Goal: Information Seeking & Learning: Find specific fact

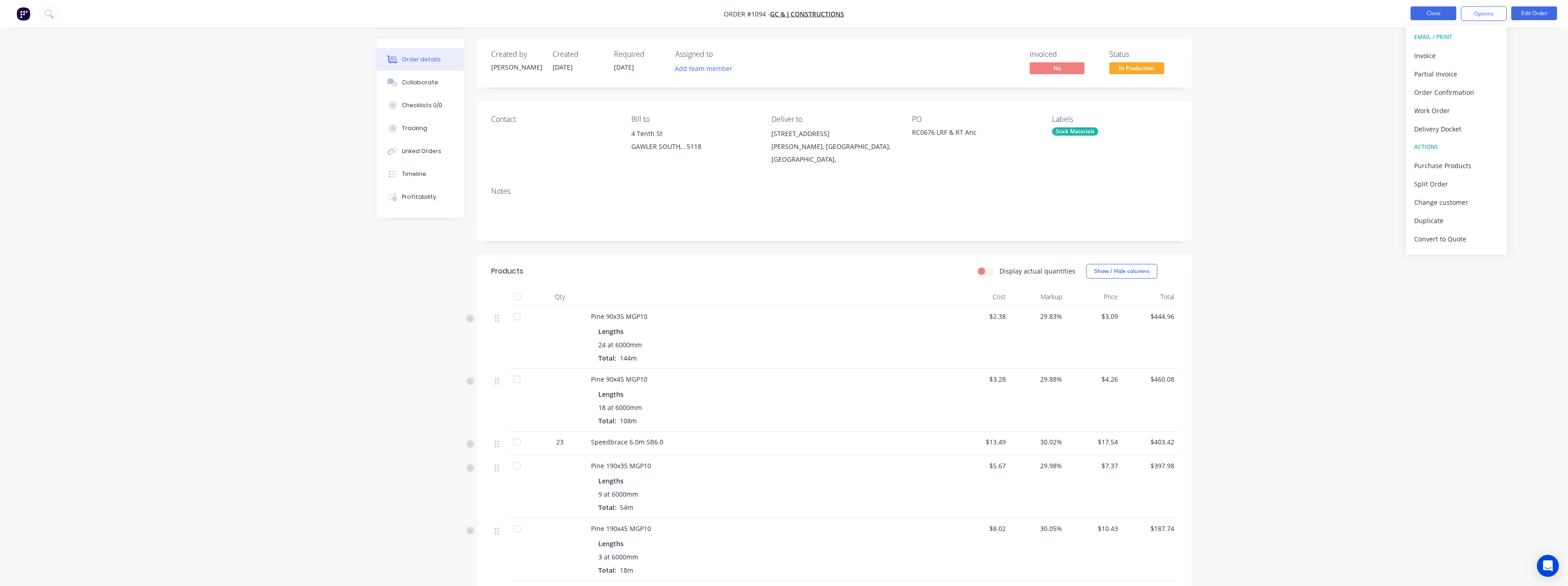
click at [1449, 9] on button "Close" at bounding box center [1433, 13] width 45 height 14
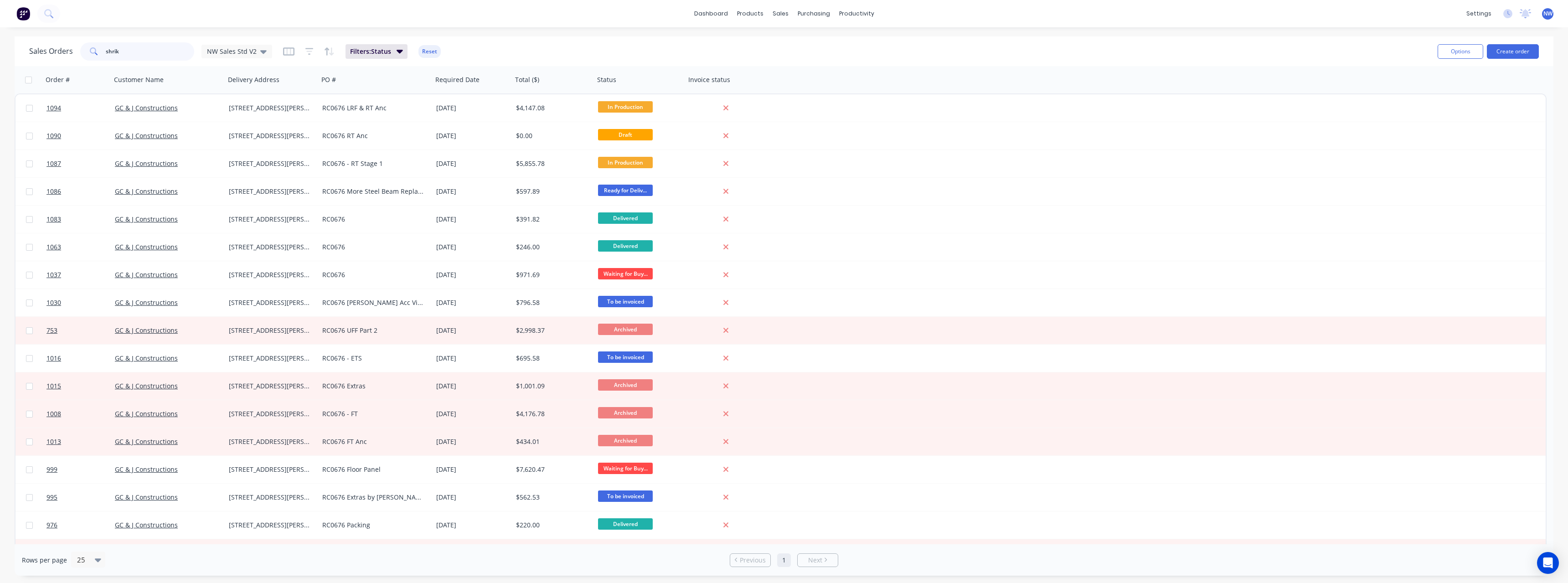
drag, startPoint x: 128, startPoint y: 50, endPoint x: 51, endPoint y: 55, distance: 77.2
click at [51, 55] on div "Sales Orders shrik NW Sales Std V2" at bounding box center [151, 51] width 243 height 18
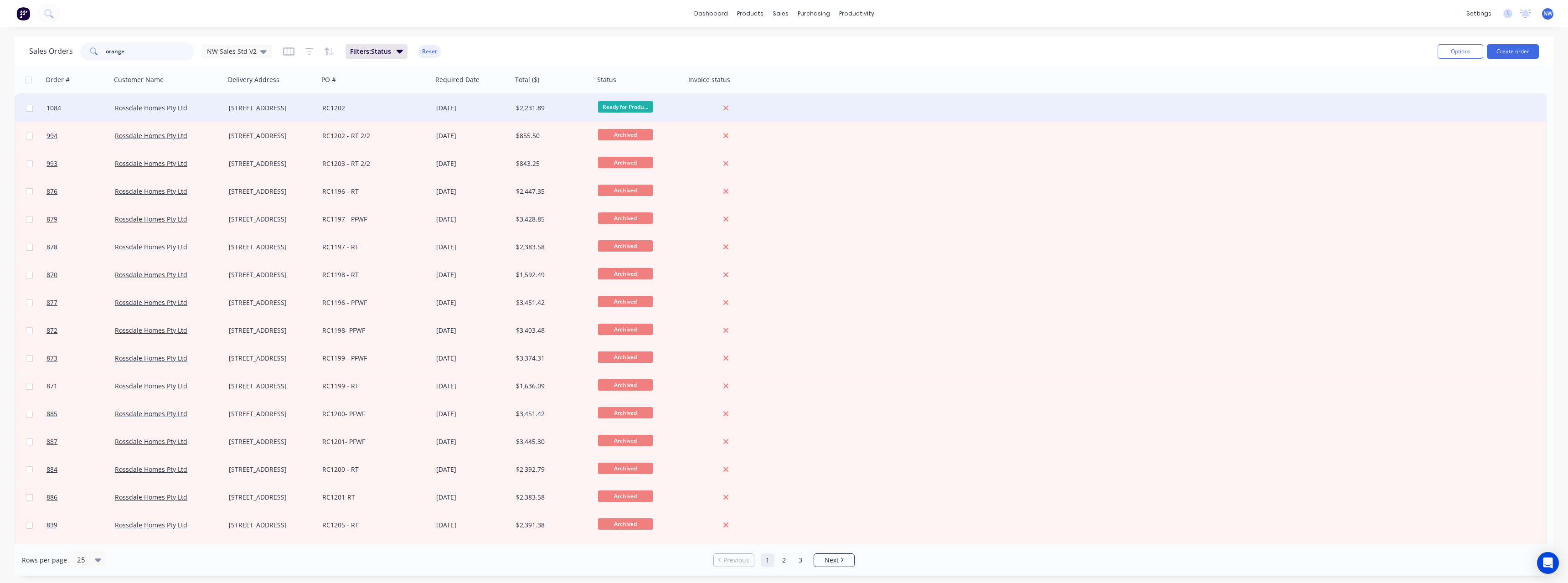
type input "orange"
click at [384, 113] on div "RC1202" at bounding box center [376, 108] width 114 height 27
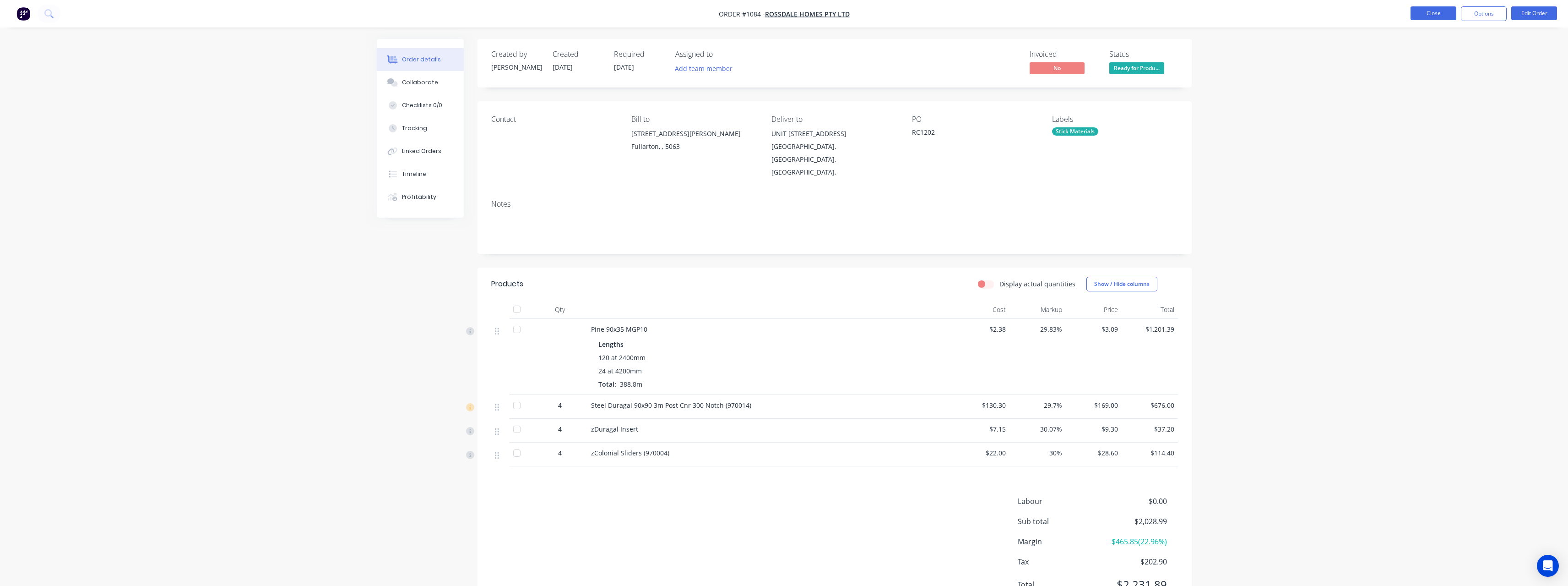
click at [1436, 11] on button "Close" at bounding box center [1433, 13] width 45 height 14
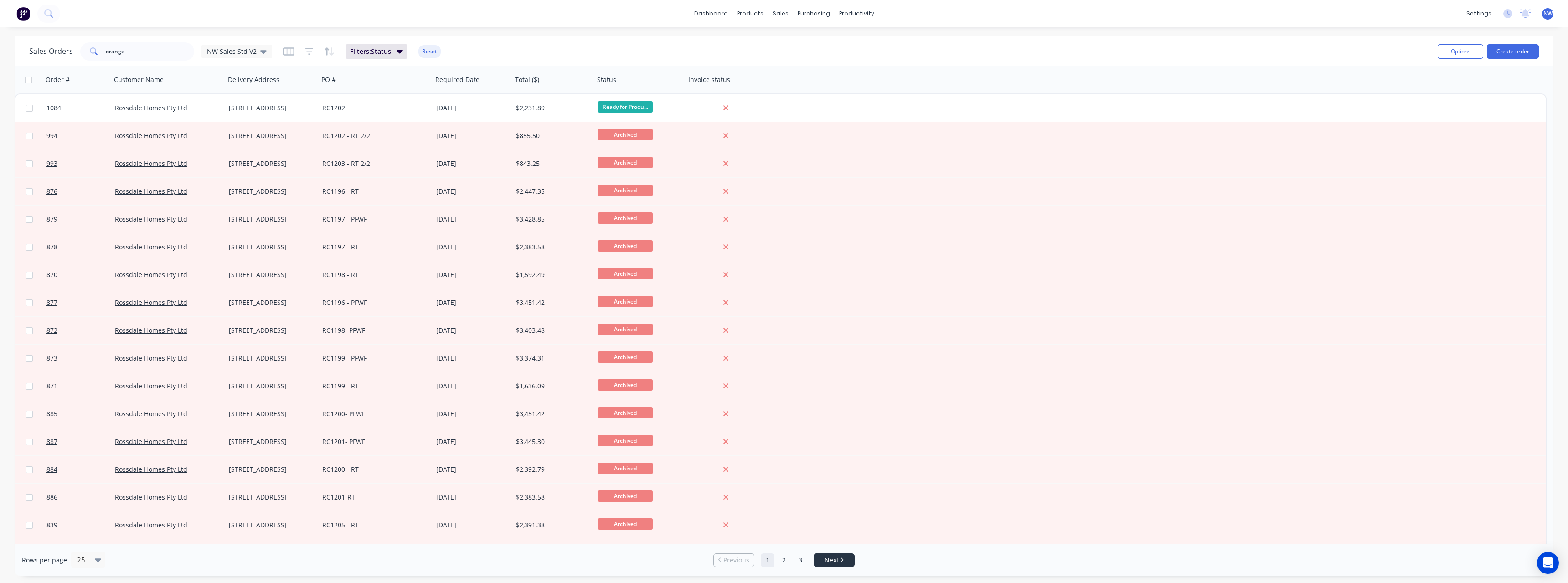
click at [829, 559] on span "Next" at bounding box center [832, 560] width 14 height 9
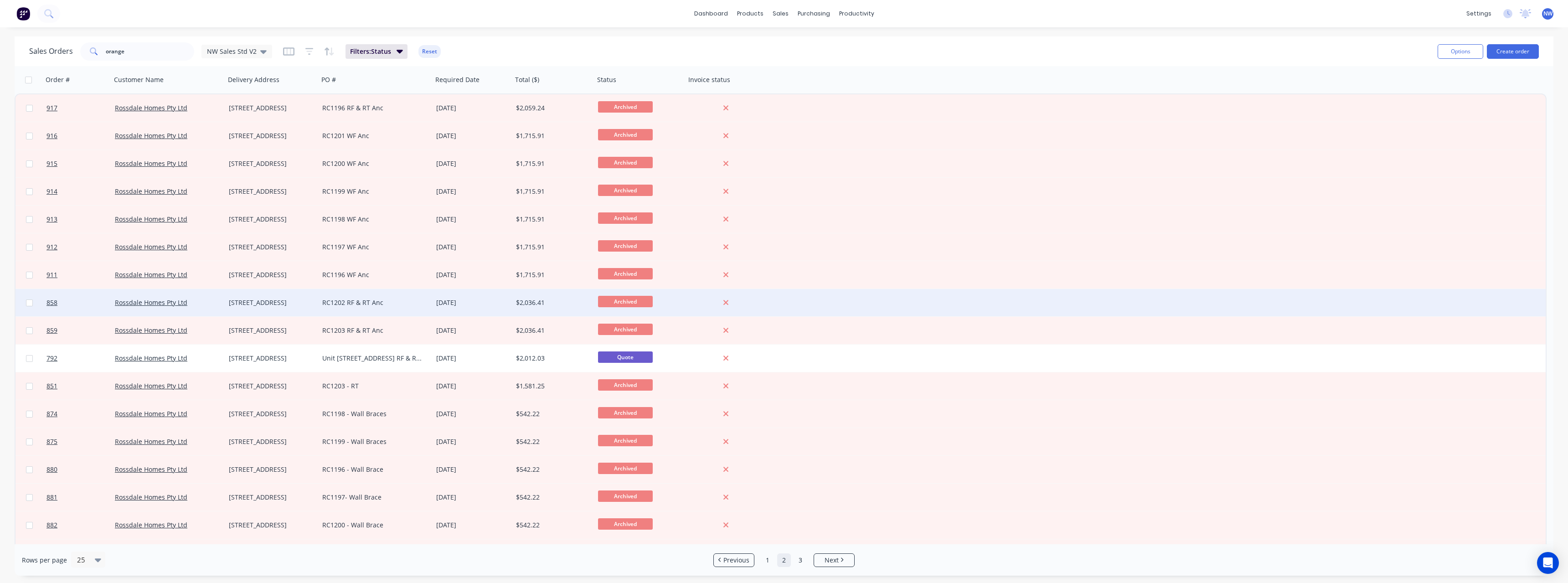
click at [391, 299] on div "RC1202 RF & RT Anc" at bounding box center [373, 302] width 101 height 9
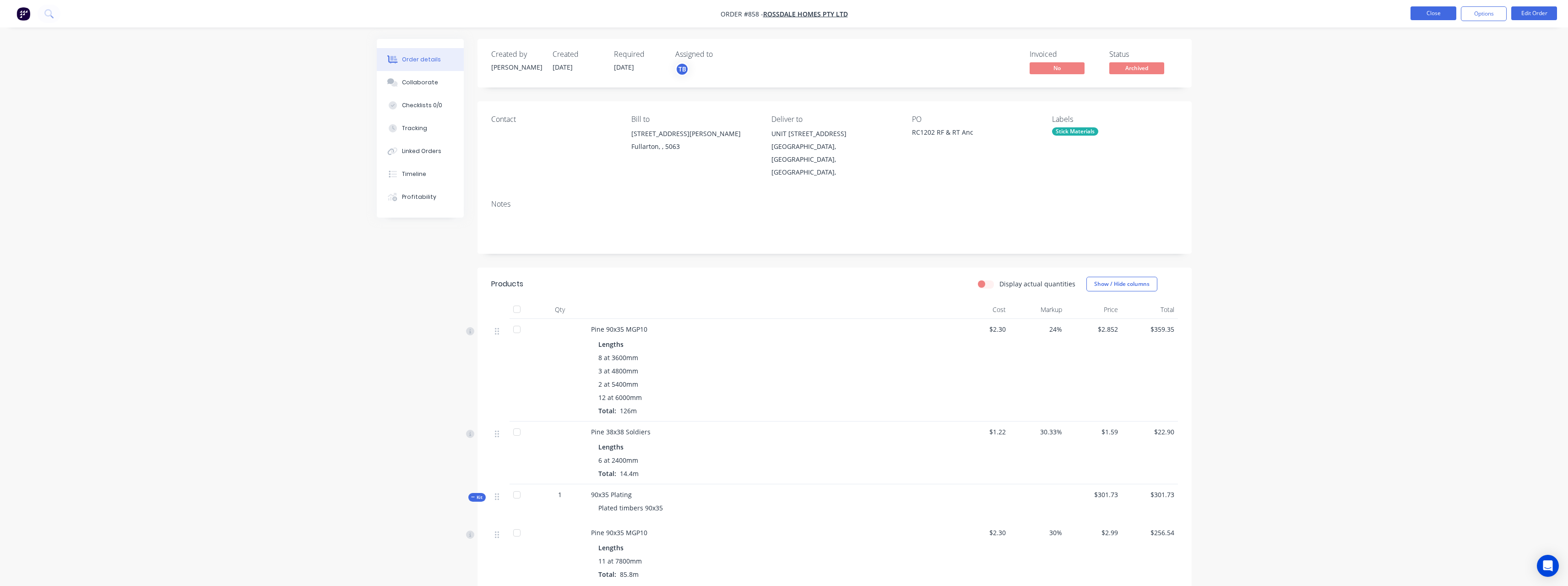
click at [1434, 11] on button "Close" at bounding box center [1433, 13] width 45 height 14
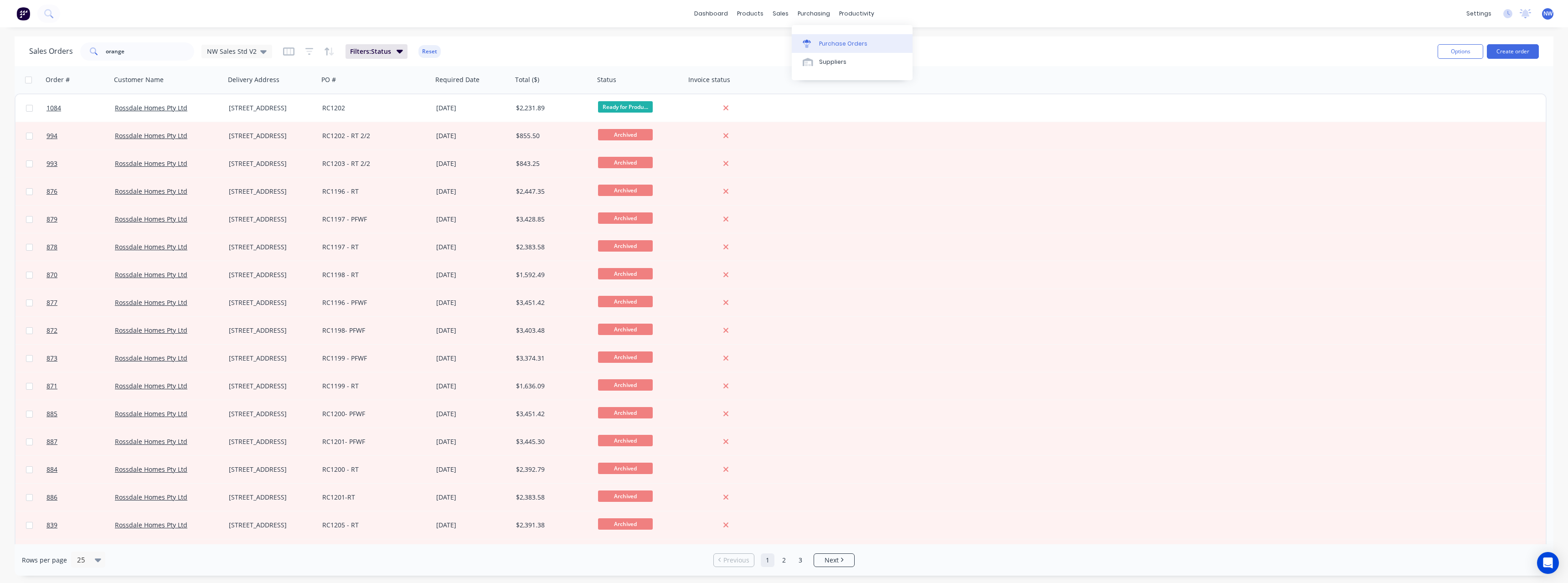
click at [827, 39] on div "Purchase Orders" at bounding box center [843, 43] width 48 height 8
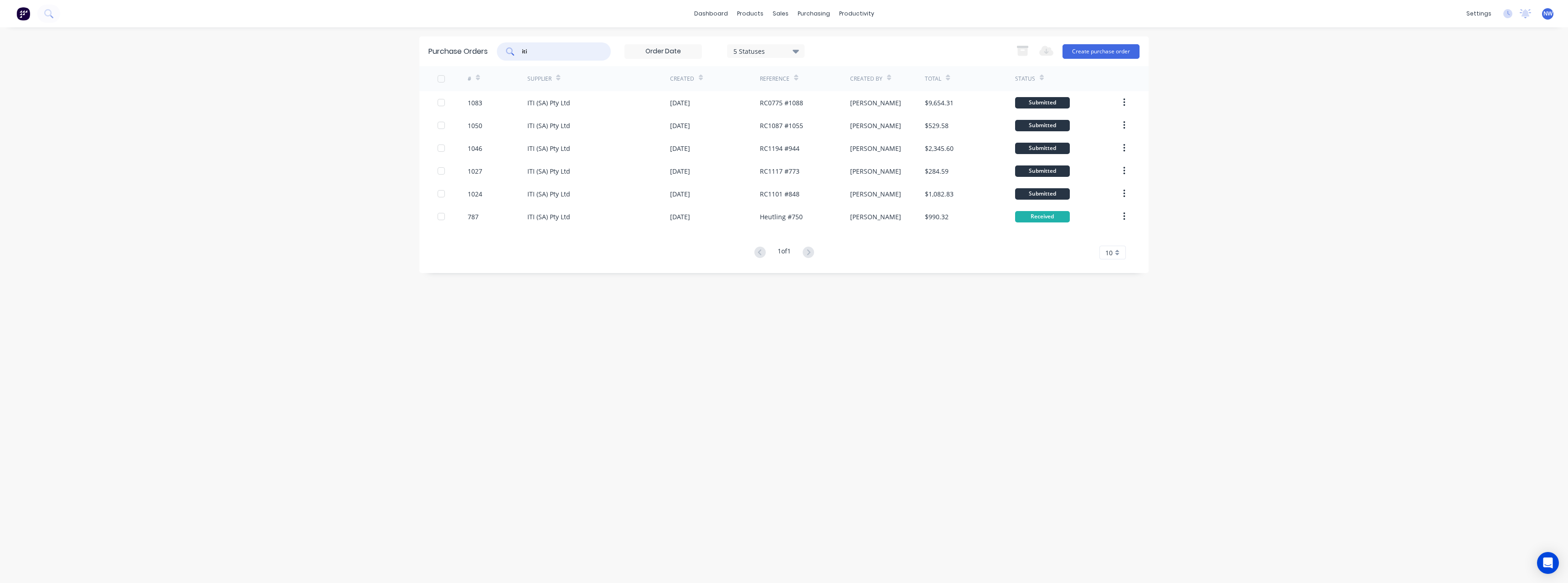
drag, startPoint x: 538, startPoint y: 53, endPoint x: 501, endPoint y: 55, distance: 37.1
click at [501, 55] on div "iti" at bounding box center [554, 51] width 114 height 18
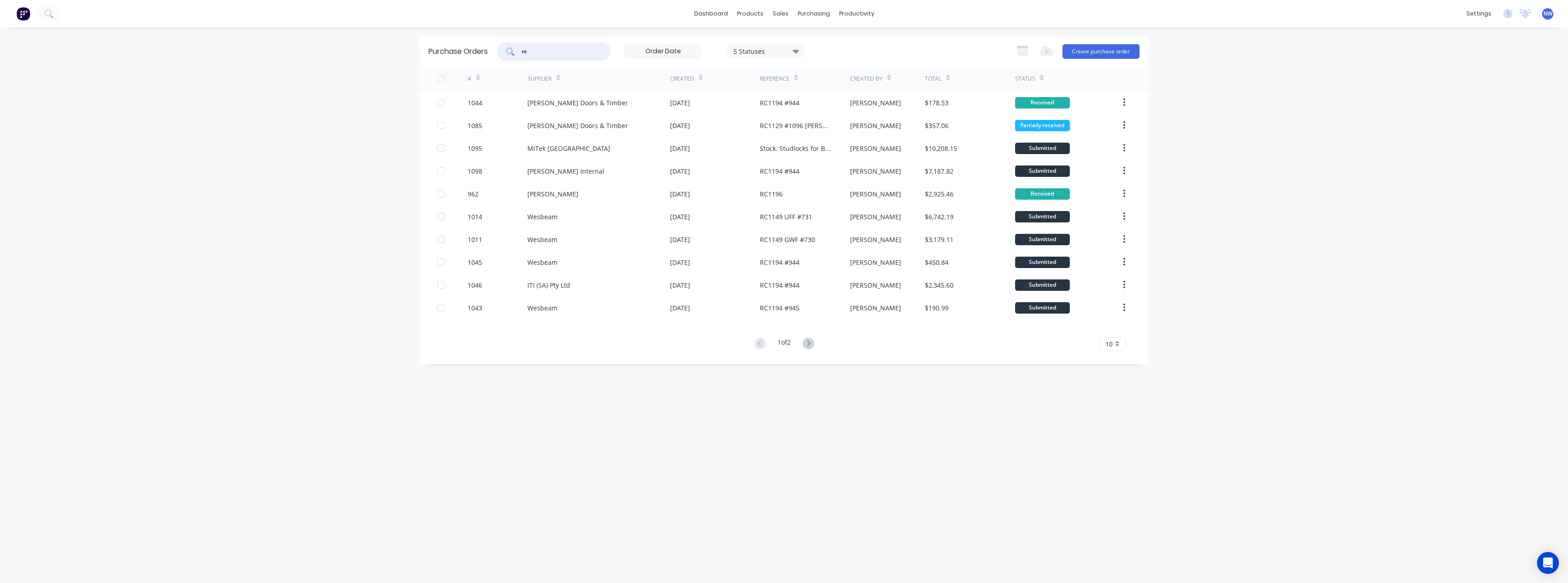
type input "r"
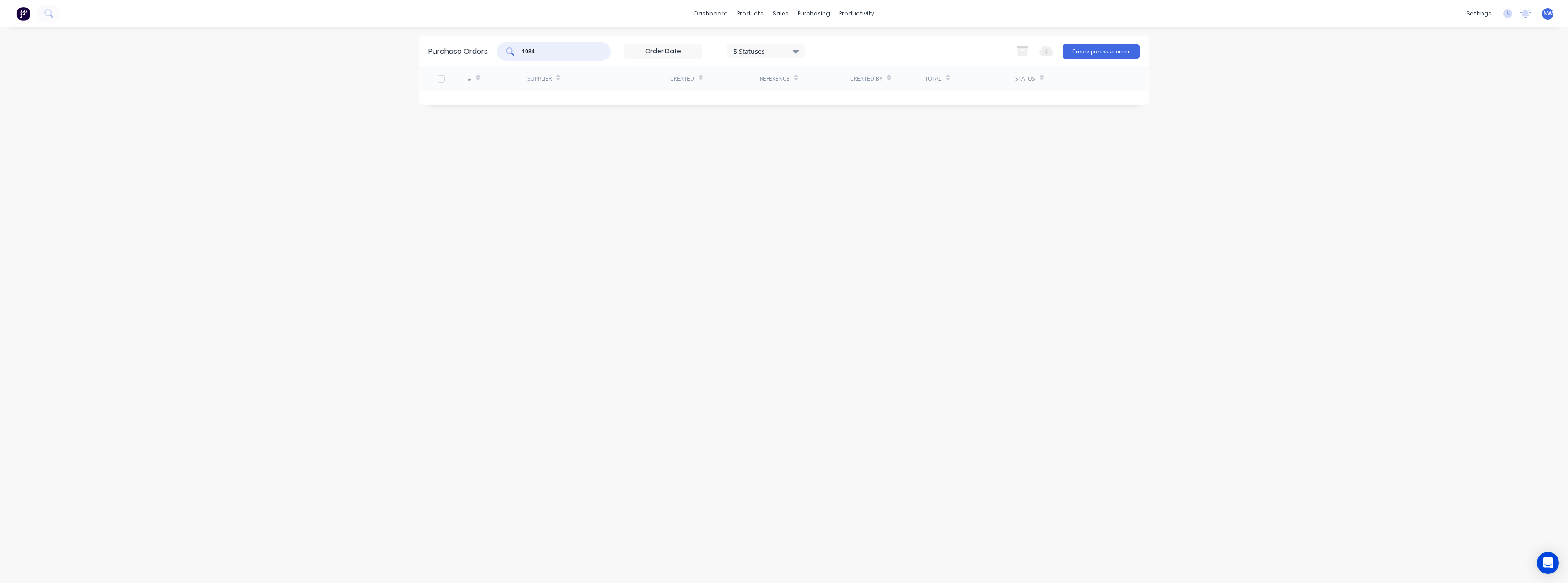
type input "1084"
click at [799, 51] on icon at bounding box center [795, 51] width 6 height 4
click at [829, 93] on div at bounding box center [827, 93] width 18 height 18
click at [374, 165] on div "dashboard products sales purchasing productivity dashboard products Product Cat…" at bounding box center [784, 292] width 1568 height 583
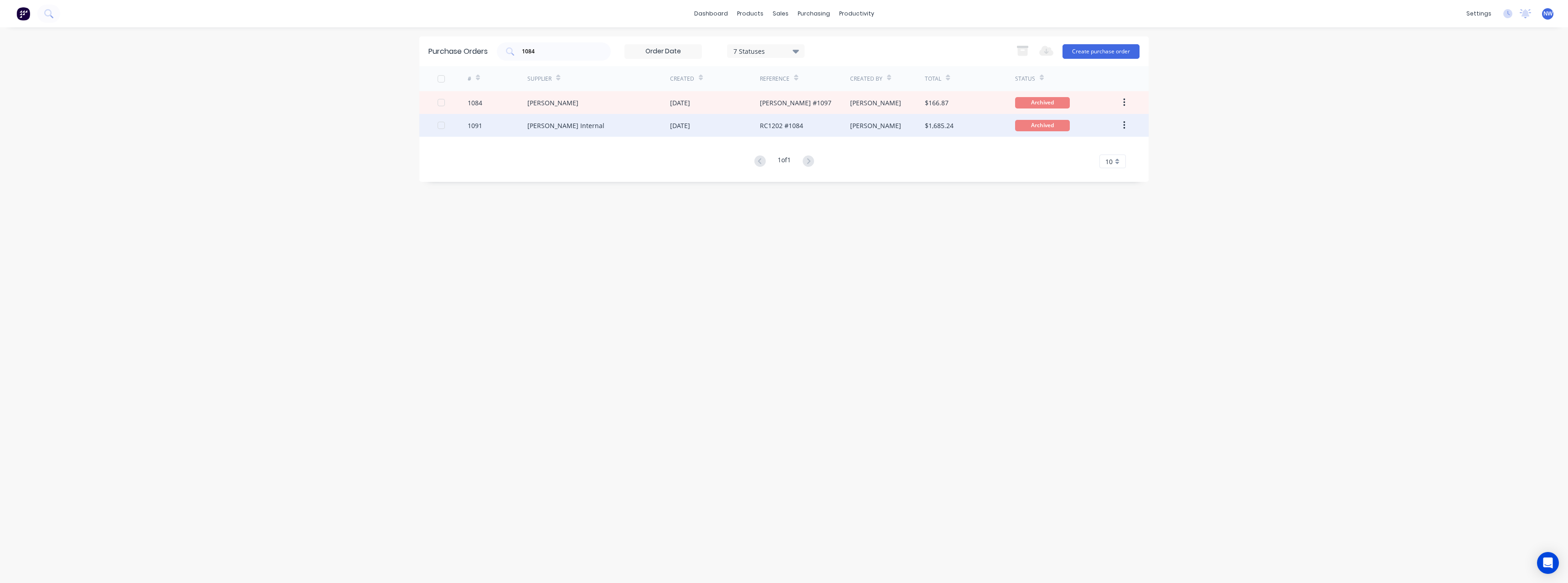
click at [548, 125] on div "[PERSON_NAME] Internal" at bounding box center [565, 125] width 77 height 9
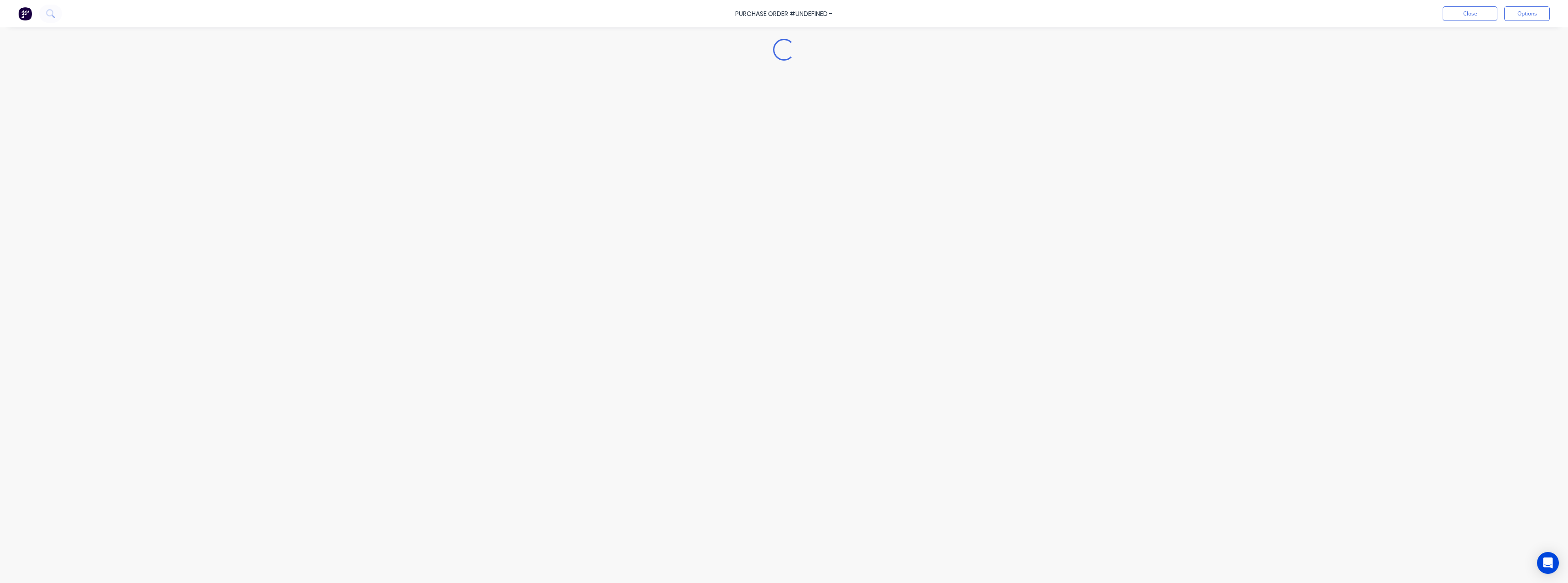
type textarea "x"
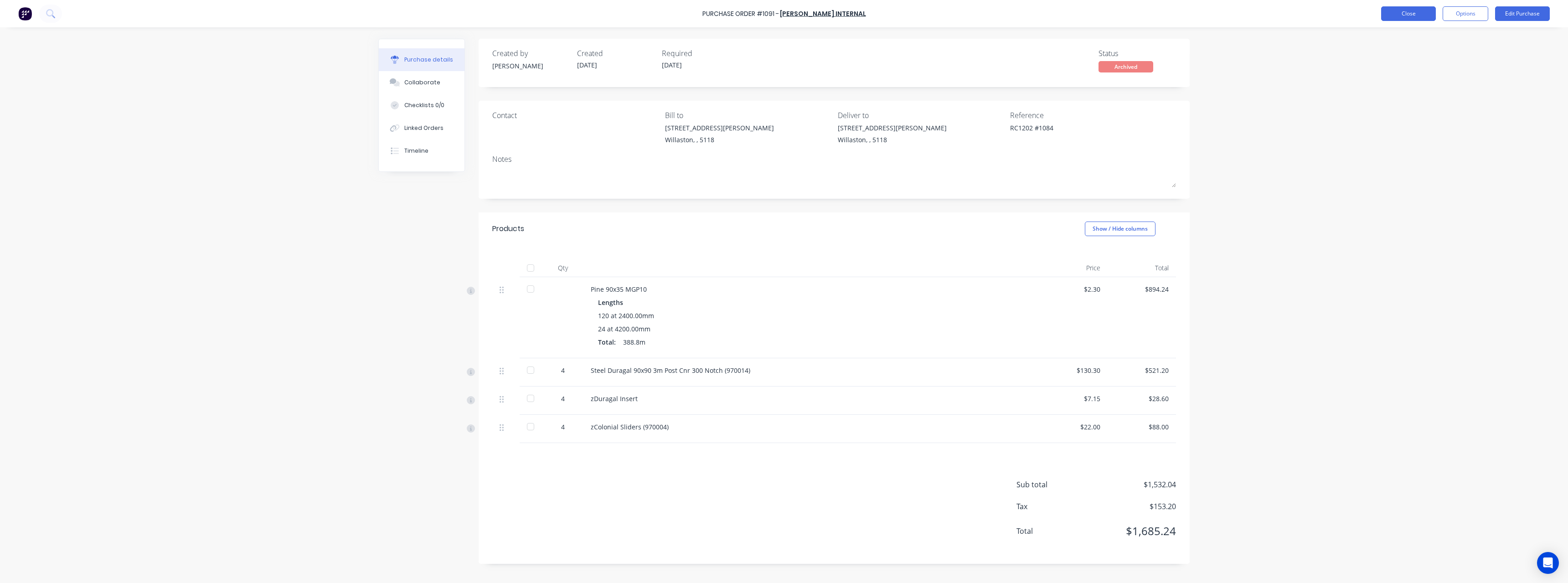
click at [1398, 15] on button "Close" at bounding box center [1409, 14] width 55 height 14
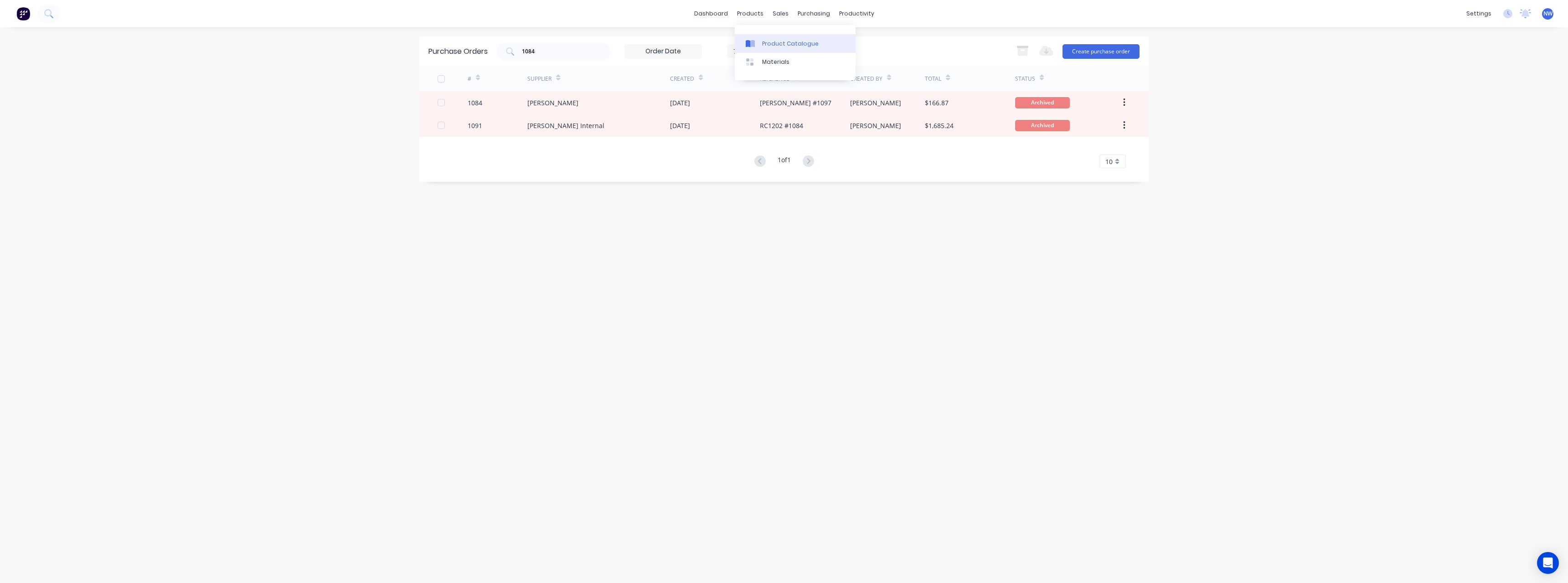
click at [770, 39] on link "Product Catalogue" at bounding box center [795, 43] width 121 height 18
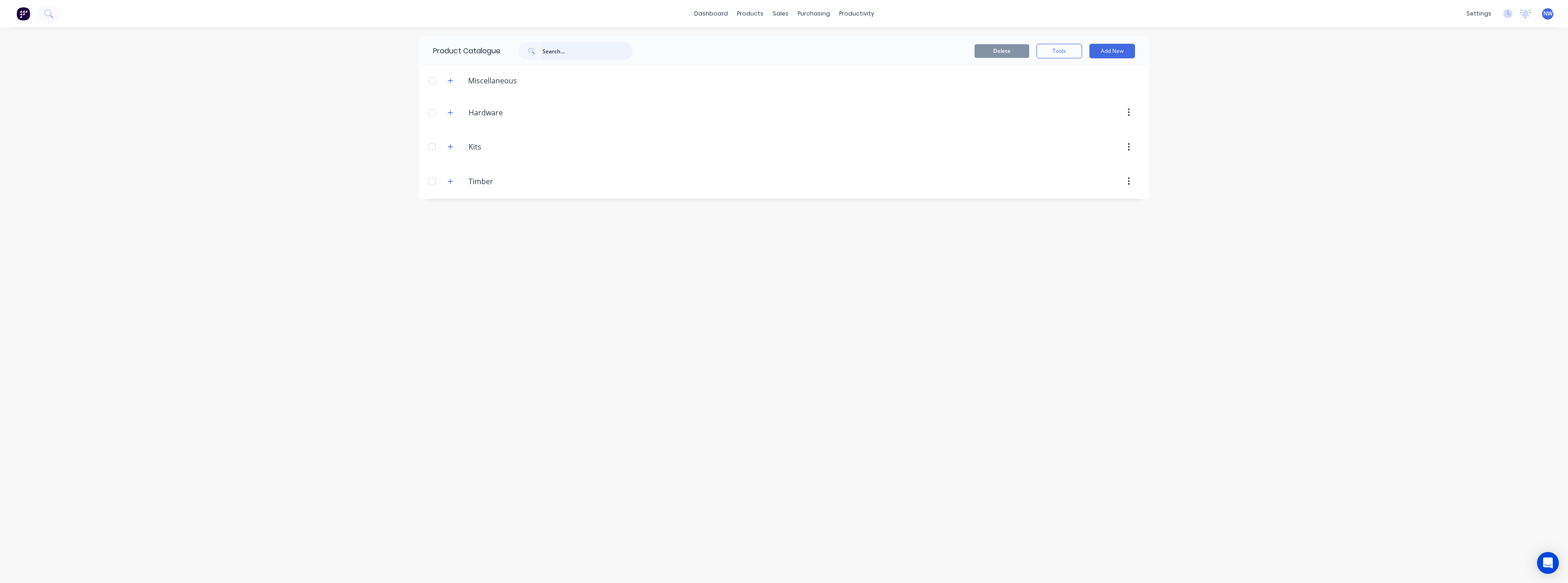
click at [560, 55] on input "text" at bounding box center [588, 50] width 91 height 18
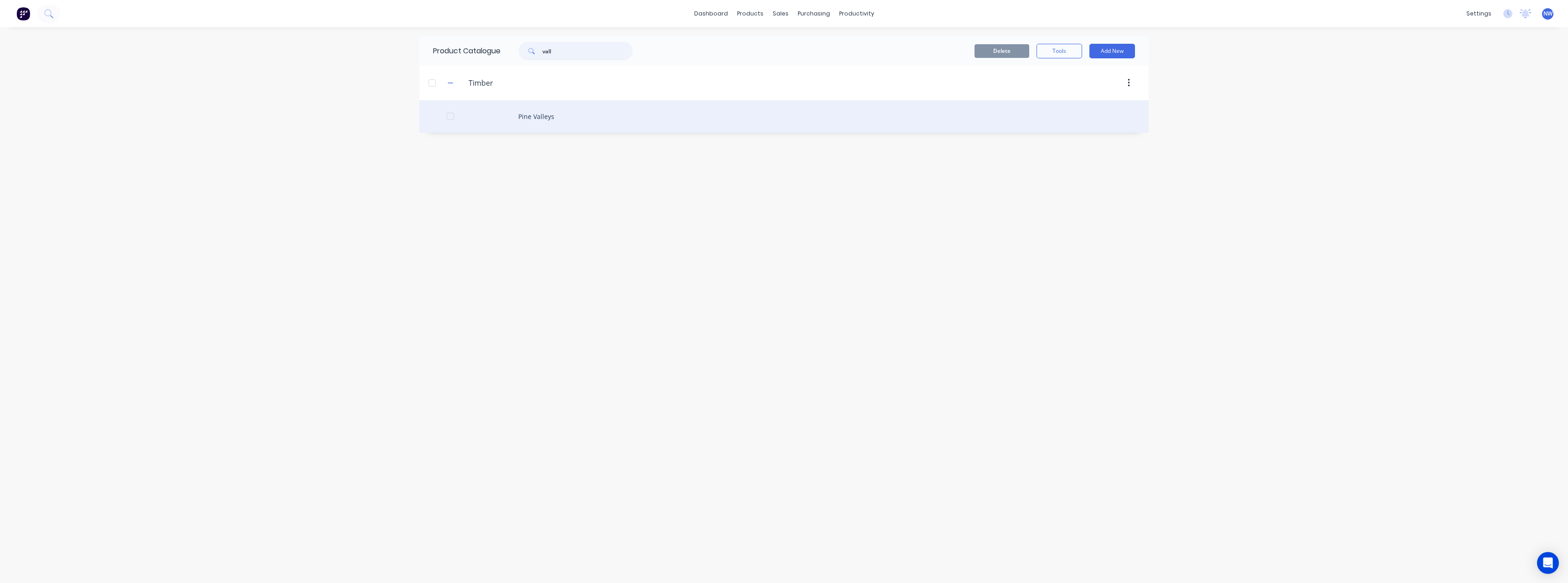
type input "vall"
click at [546, 113] on div "Pine Valleys" at bounding box center [784, 116] width 729 height 32
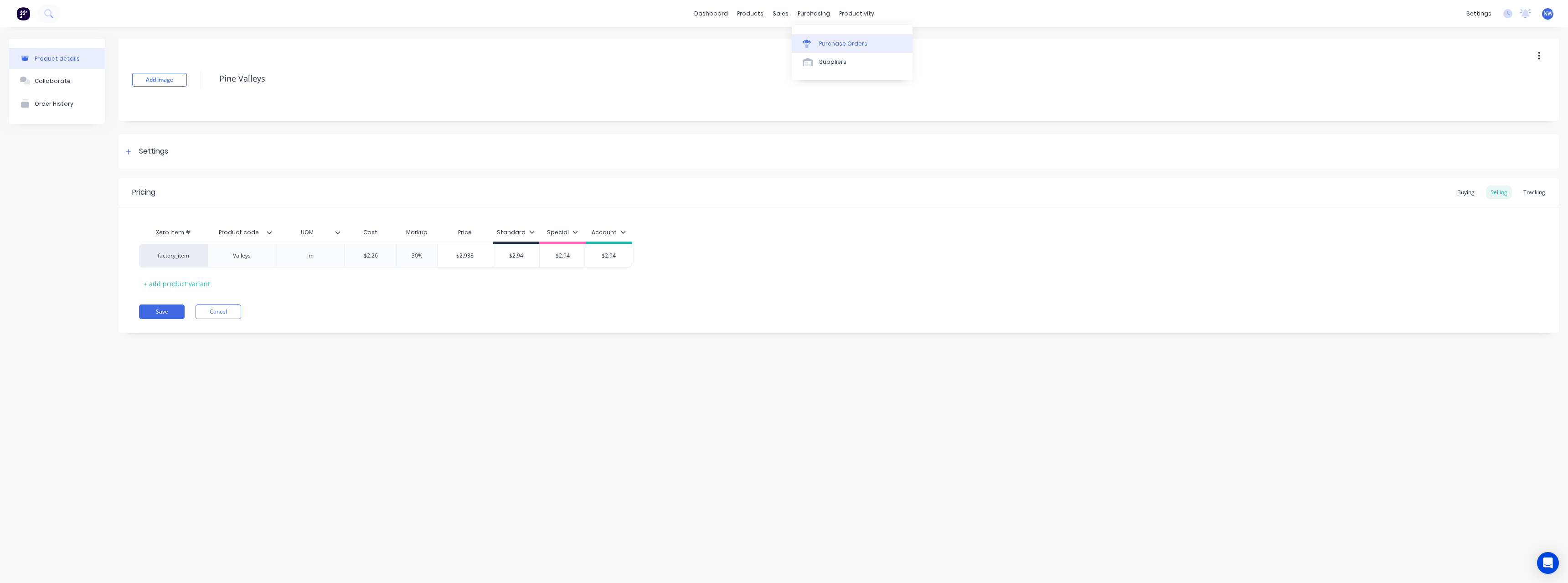
click at [832, 40] on div "Purchase Orders" at bounding box center [843, 43] width 48 height 8
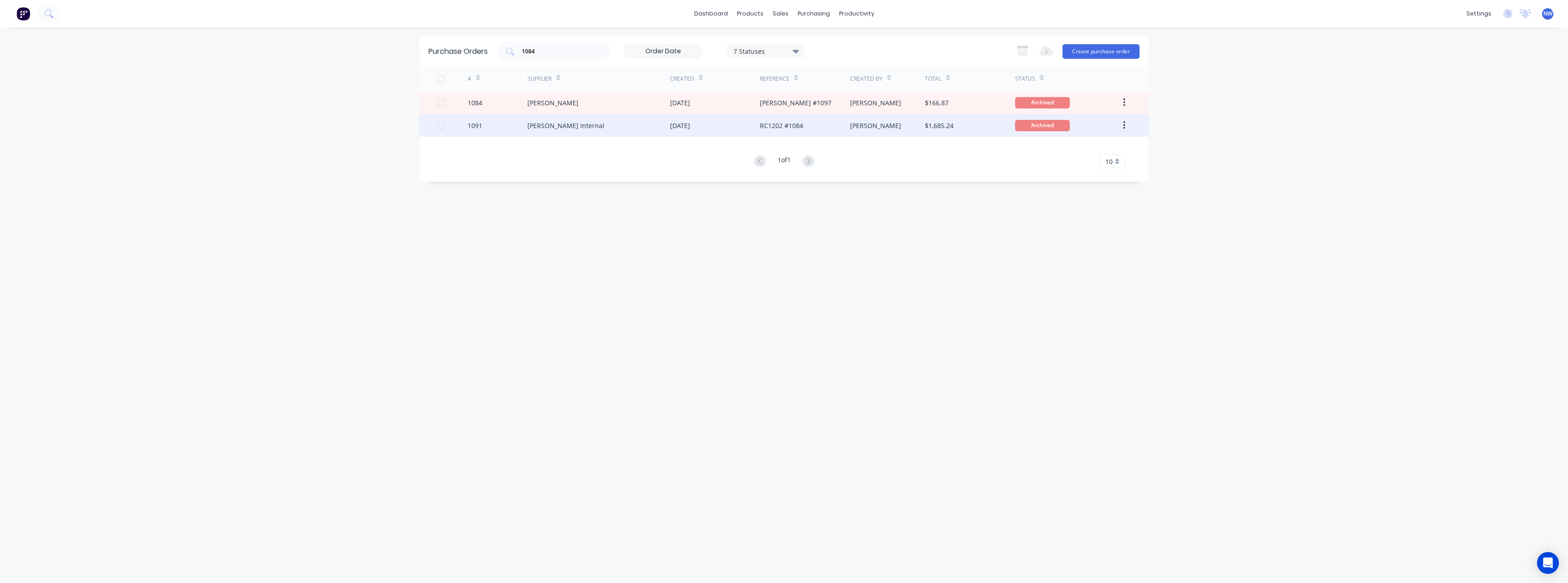
click at [607, 126] on div "[PERSON_NAME] Internal" at bounding box center [598, 126] width 143 height 23
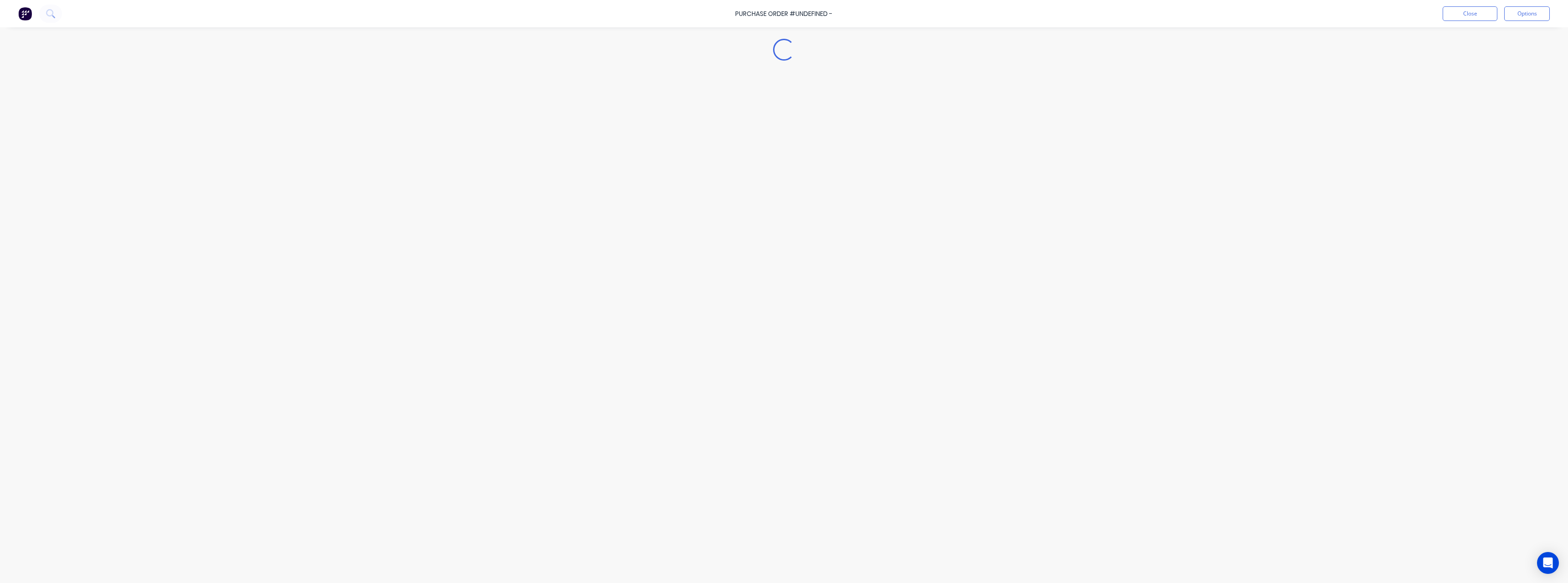
type textarea "x"
